Goal: Navigation & Orientation: Find specific page/section

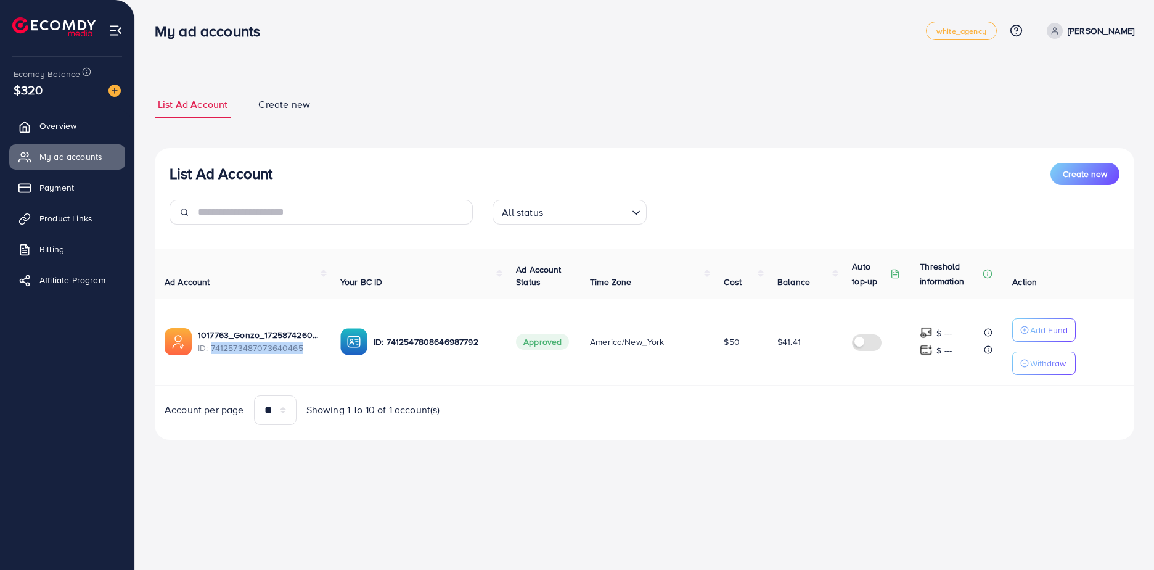
click at [49, 133] on link "Overview" at bounding box center [67, 125] width 116 height 25
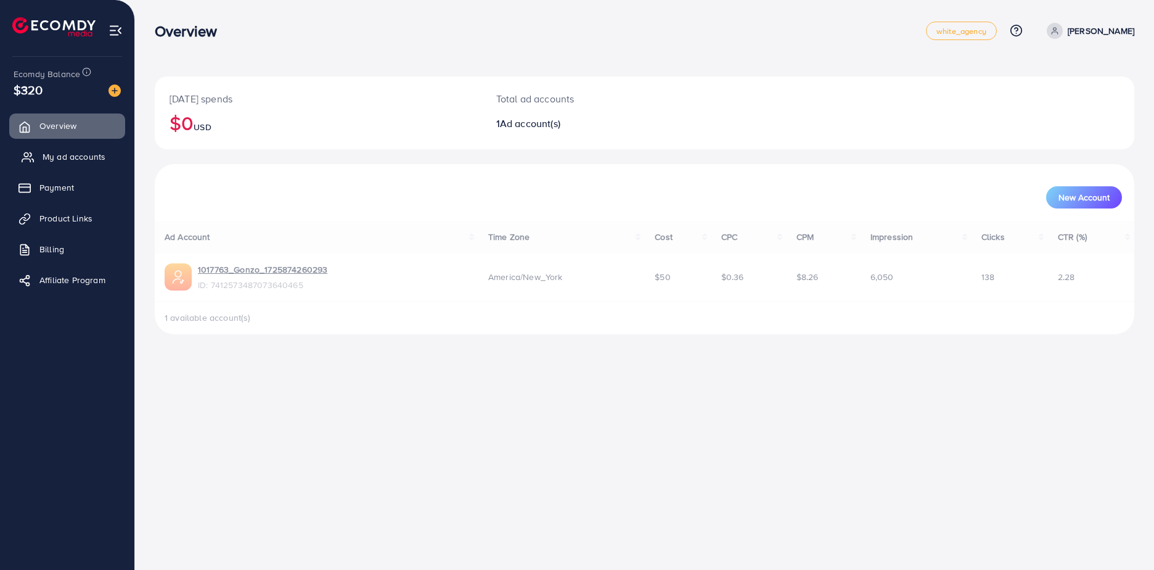
click at [62, 149] on link "My ad accounts" at bounding box center [67, 156] width 116 height 25
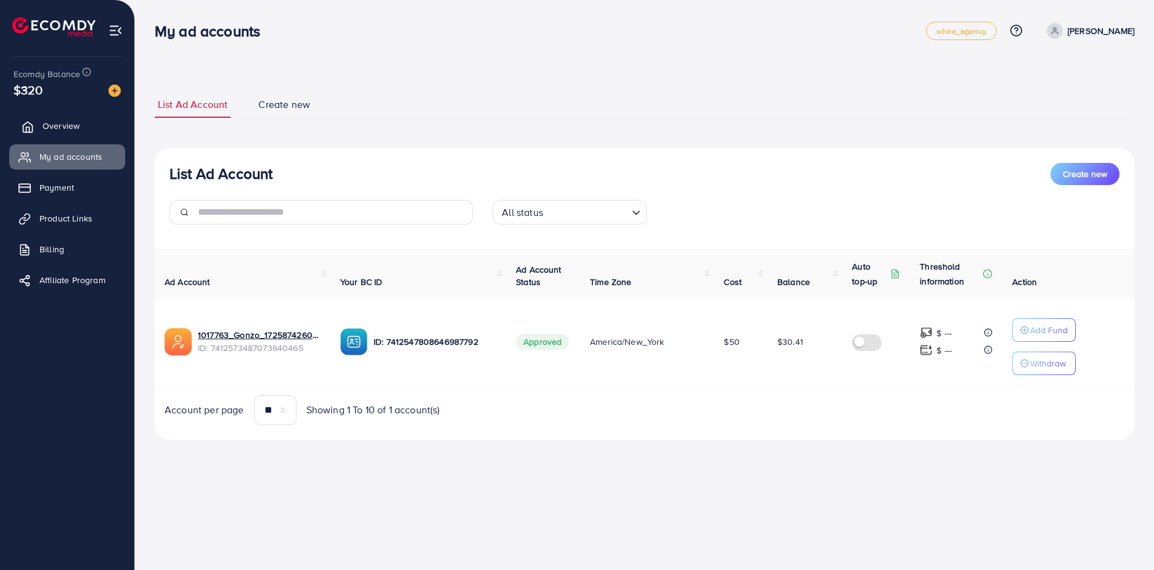
click at [60, 123] on span "Overview" at bounding box center [61, 126] width 37 height 12
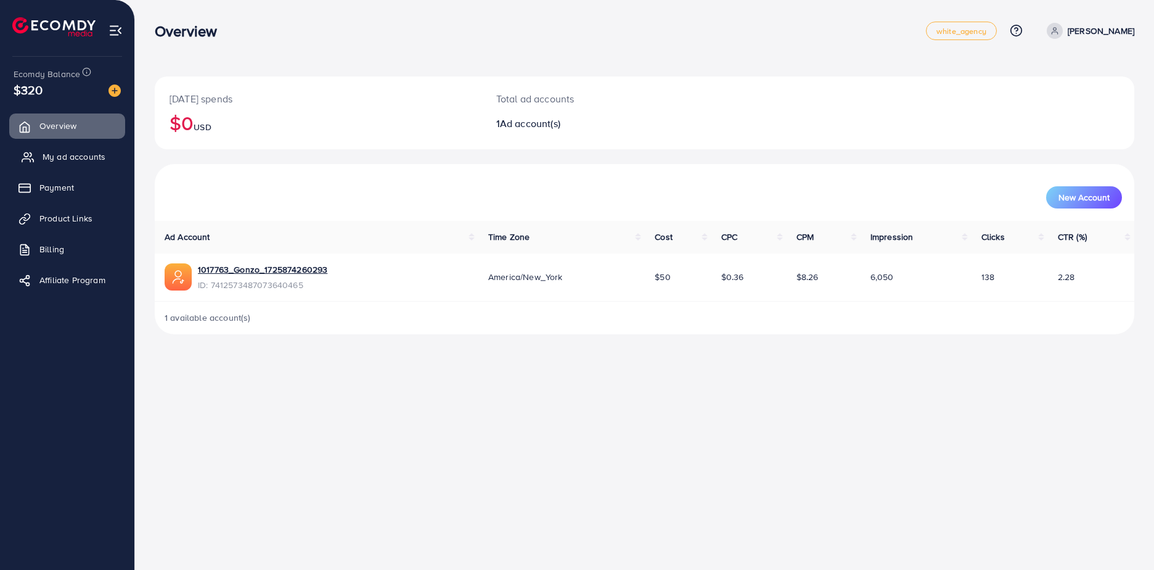
click at [63, 155] on span "My ad accounts" at bounding box center [74, 156] width 63 height 12
